Goal: Information Seeking & Learning: Learn about a topic

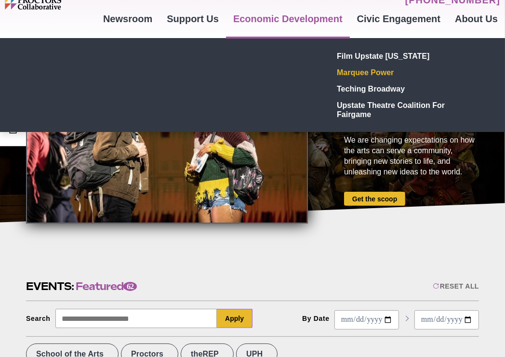
scroll to position [64, 0]
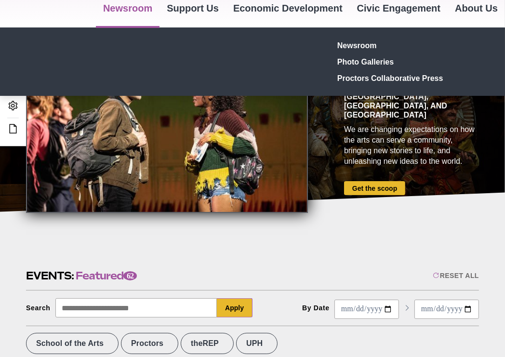
click at [128, 11] on link "Newsroom" at bounding box center [128, 8] width 64 height 26
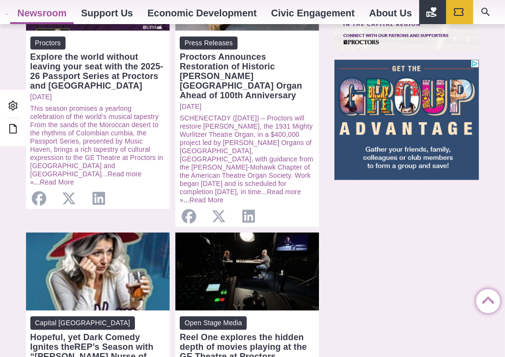
scroll to position [812, 0]
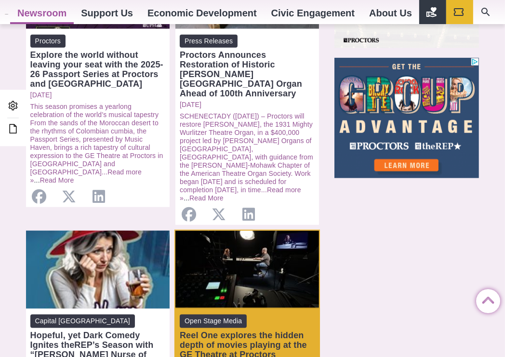
click at [226, 231] on div "Open: Reel One explores the hidden depth of movies playing at the GE Theatre at…" at bounding box center [248, 270] width 144 height 78
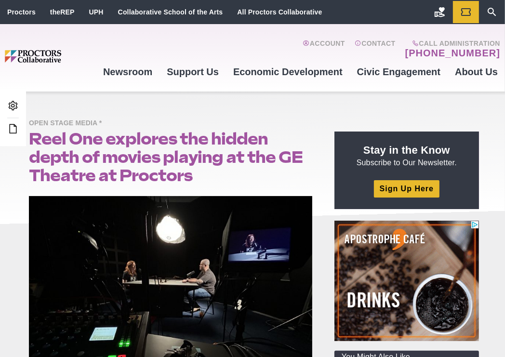
click at [89, 145] on h1 "Reel One explores the hidden depth of movies playing at the GE Theatre at Proct…" at bounding box center [171, 157] width 284 height 55
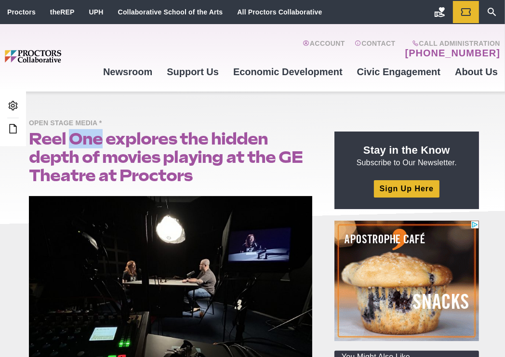
click at [89, 145] on h1 "Reel One explores the hidden depth of movies playing at the GE Theatre at Proct…" at bounding box center [171, 157] width 284 height 55
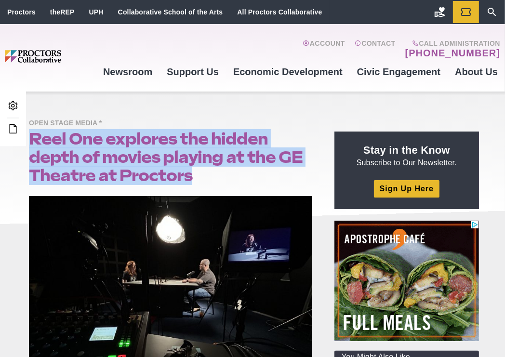
click at [89, 145] on h1 "Reel One explores the hidden depth of movies playing at the GE Theatre at Proct…" at bounding box center [171, 157] width 284 height 55
copy article "Reel One explores the hidden depth of movies playing at the GE Theatre at Proct…"
